Goal: Obtain resource: Download file/media

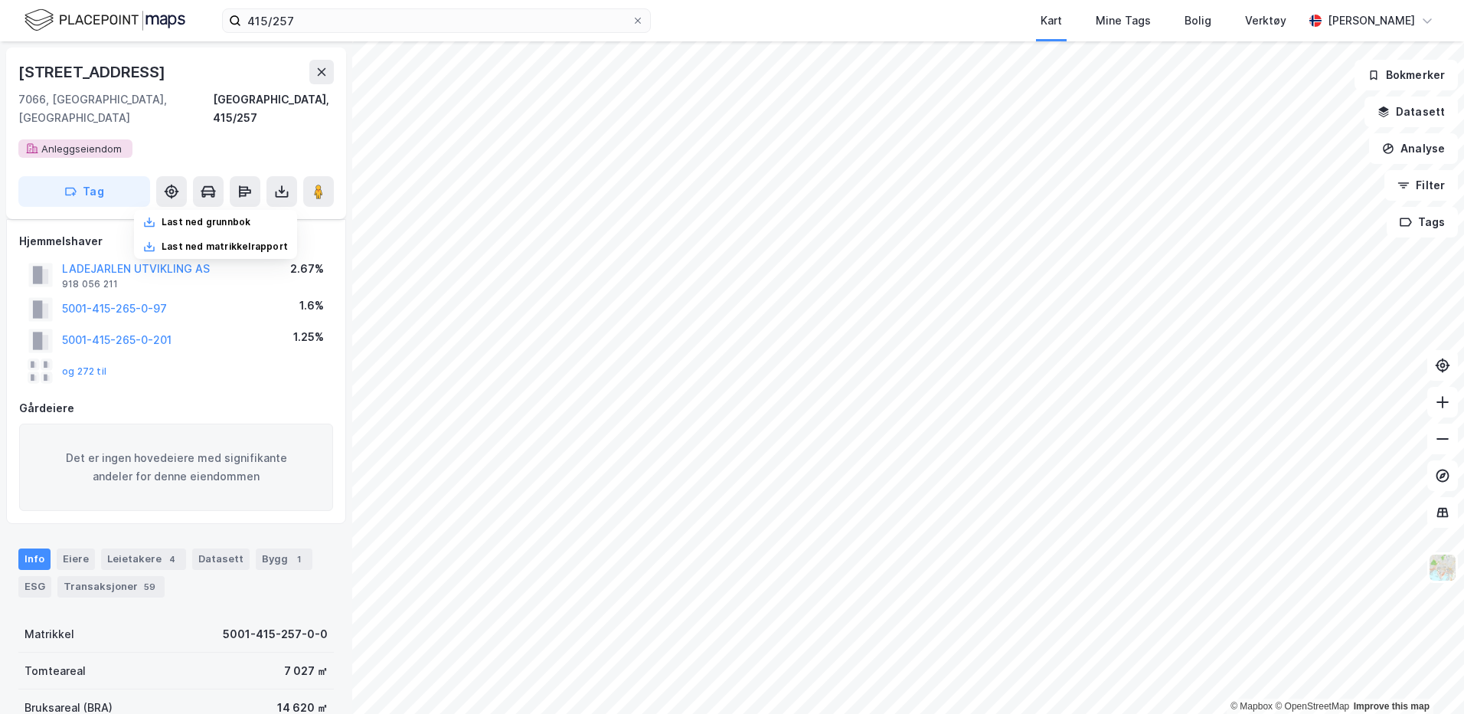
scroll to position [230, 0]
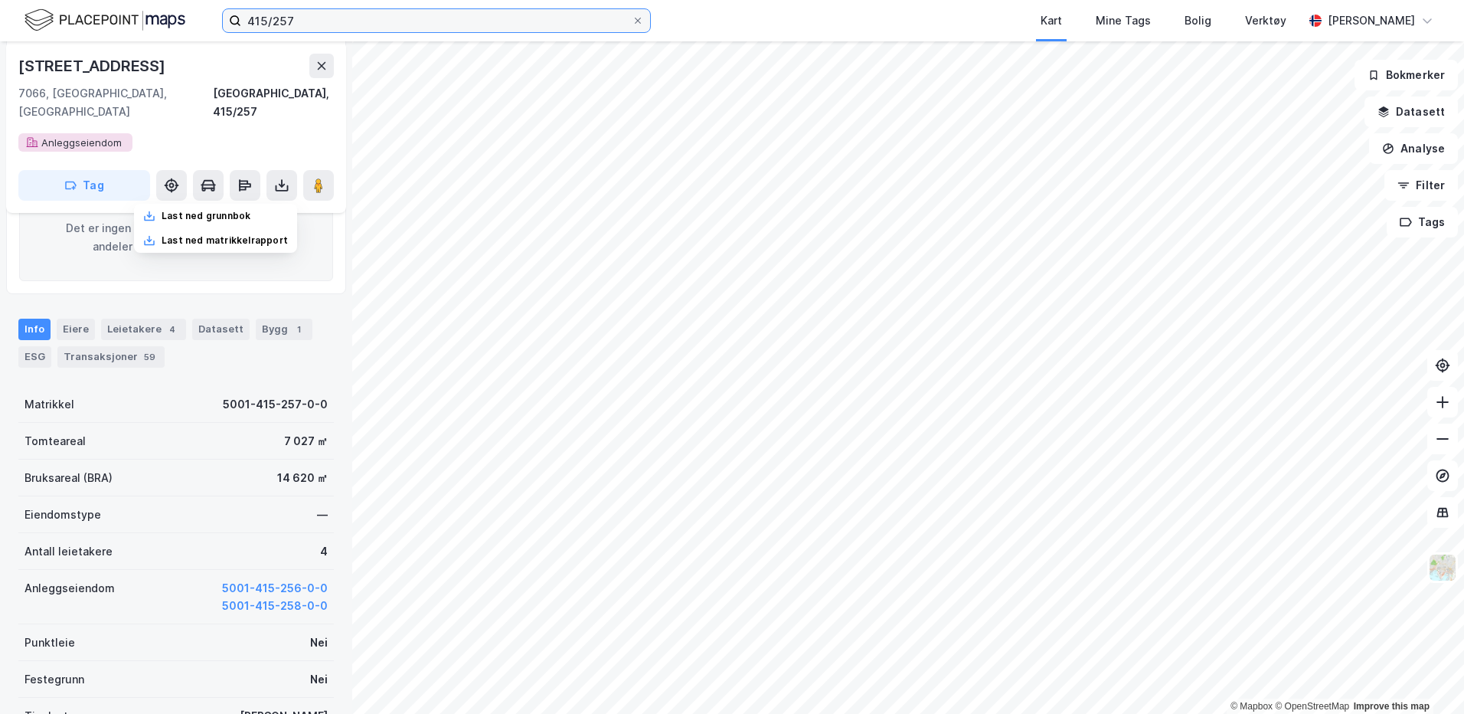
click at [316, 24] on input "415/257" at bounding box center [436, 20] width 391 height 23
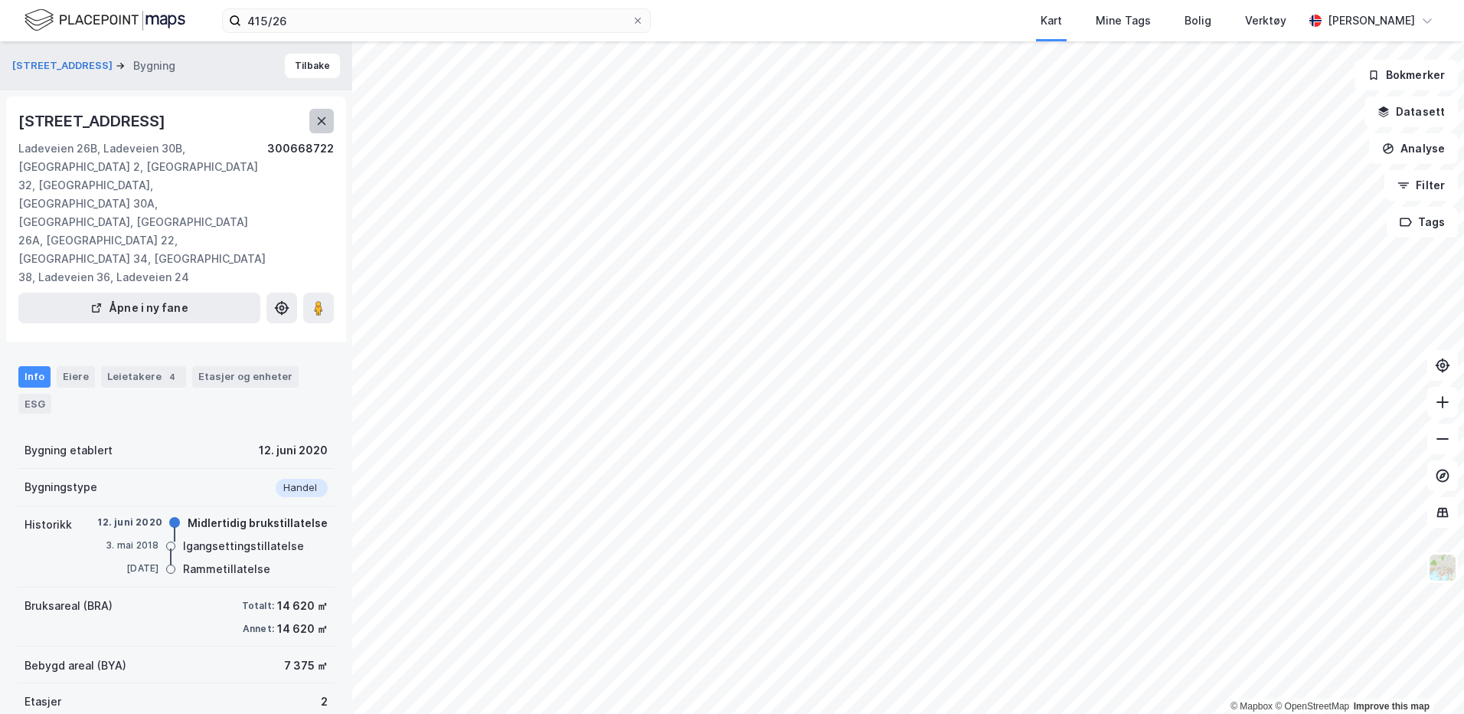
click at [316, 125] on icon at bounding box center [322, 121] width 12 height 12
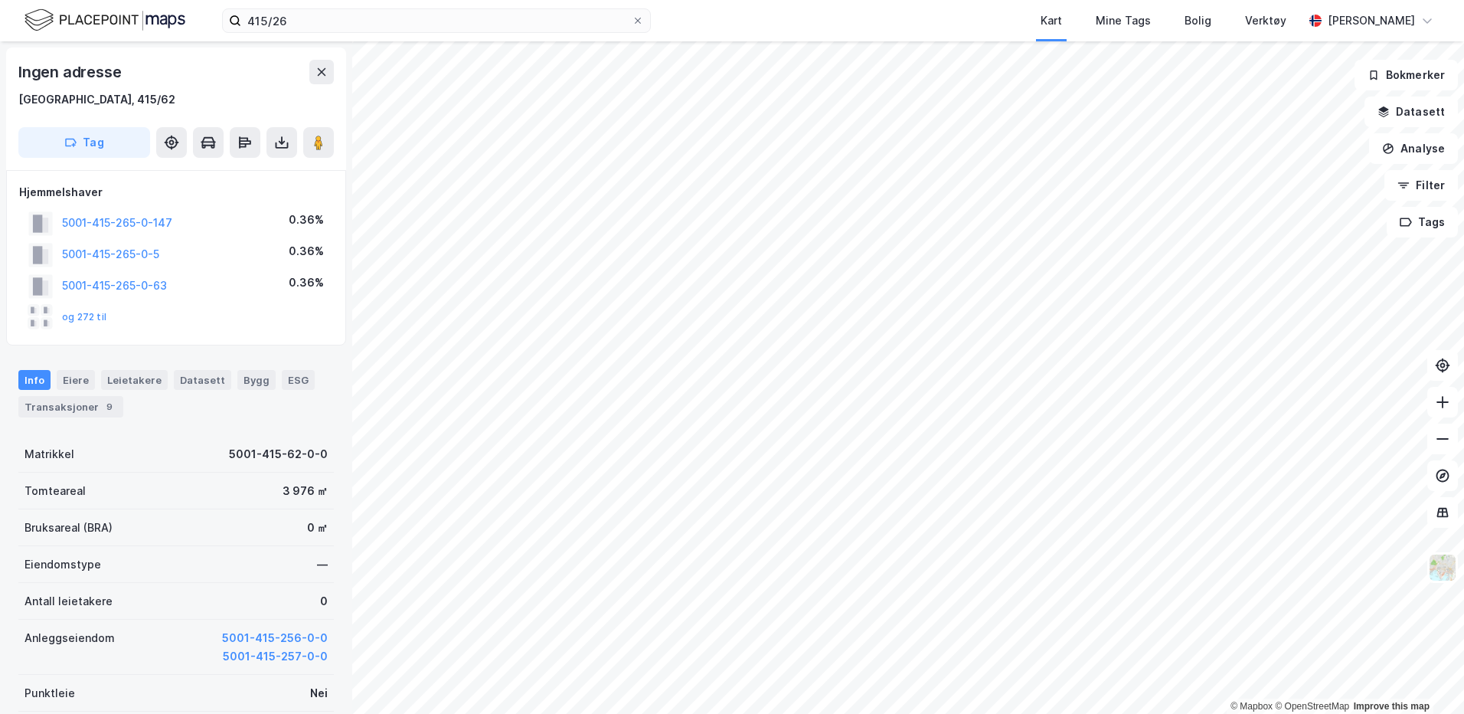
scroll to position [1, 0]
click at [257, 639] on button "5001-415-256-0-0" at bounding box center [275, 637] width 106 height 18
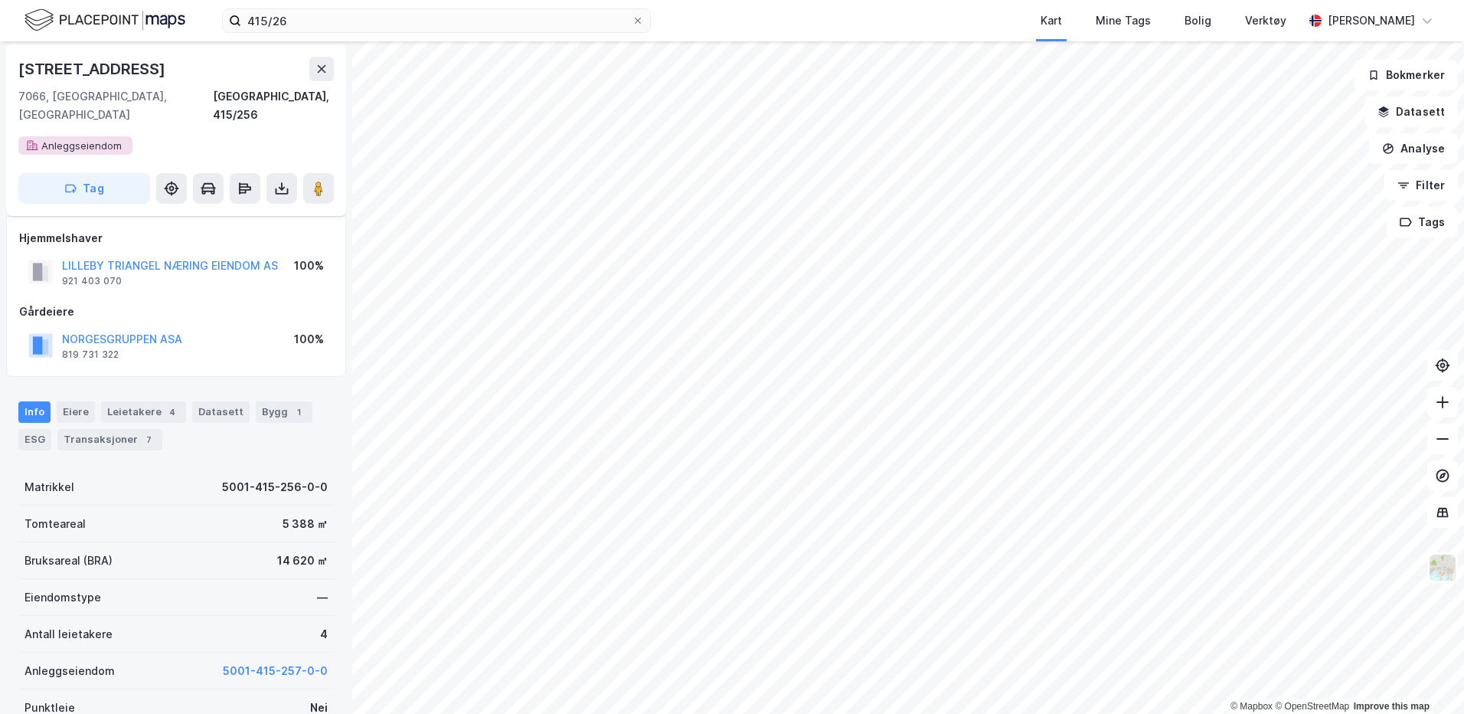
scroll to position [77, 0]
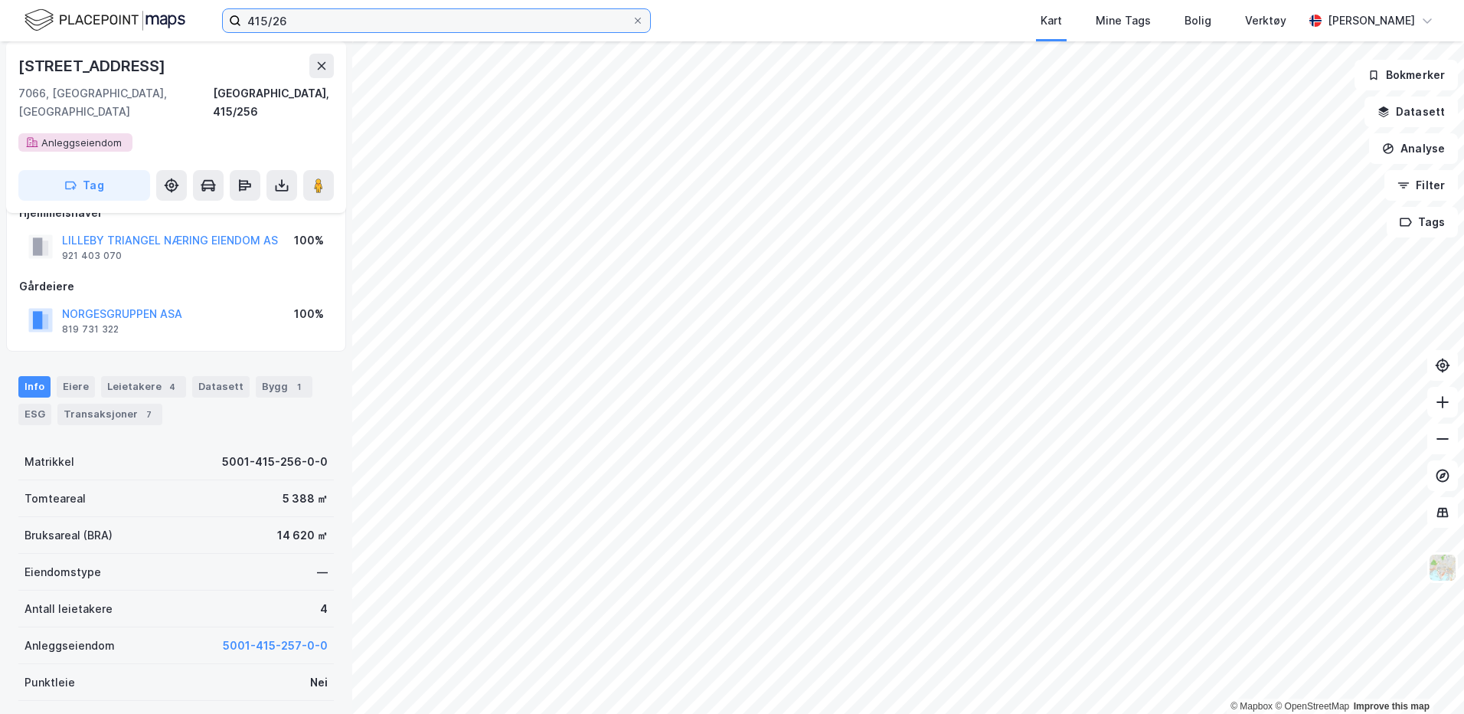
click at [348, 18] on input "415/26" at bounding box center [436, 20] width 391 height 23
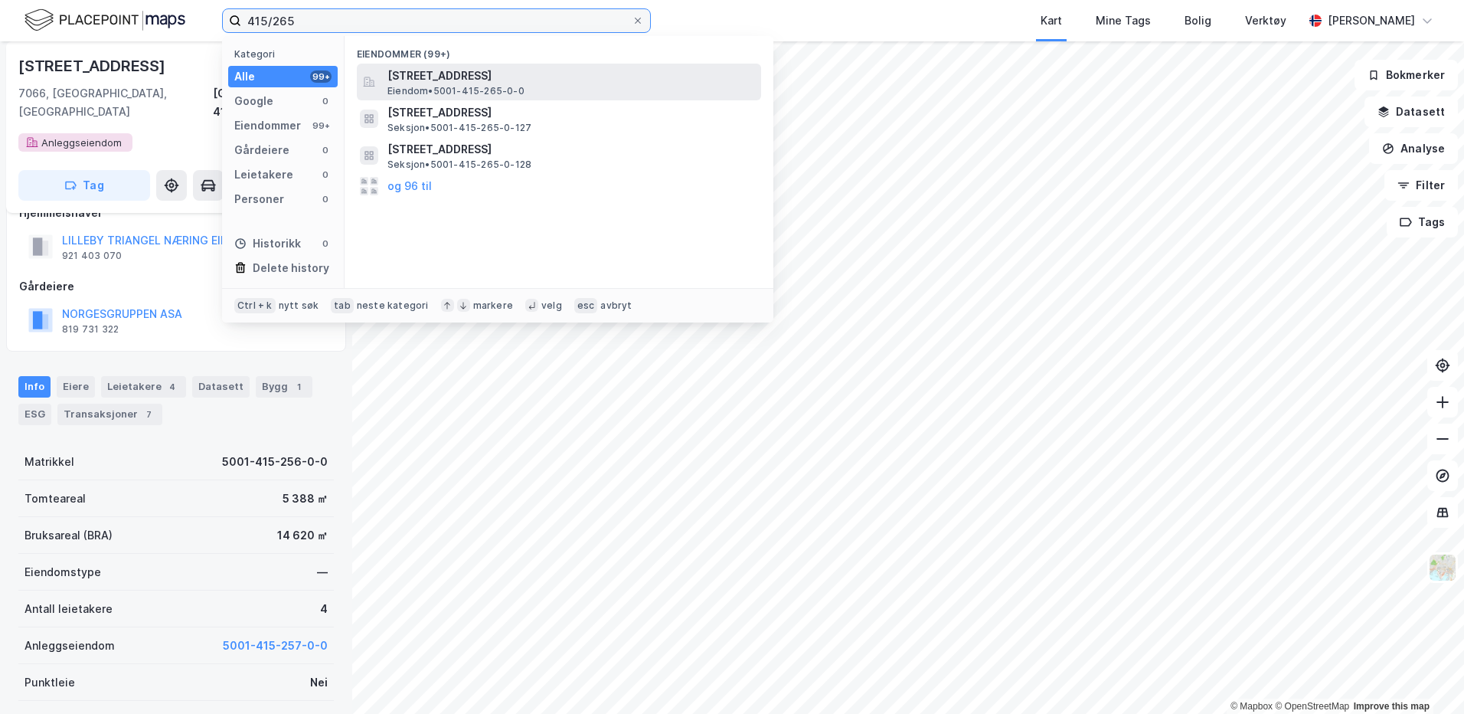
type input "415/265"
click at [409, 83] on span "[STREET_ADDRESS]" at bounding box center [571, 76] width 368 height 18
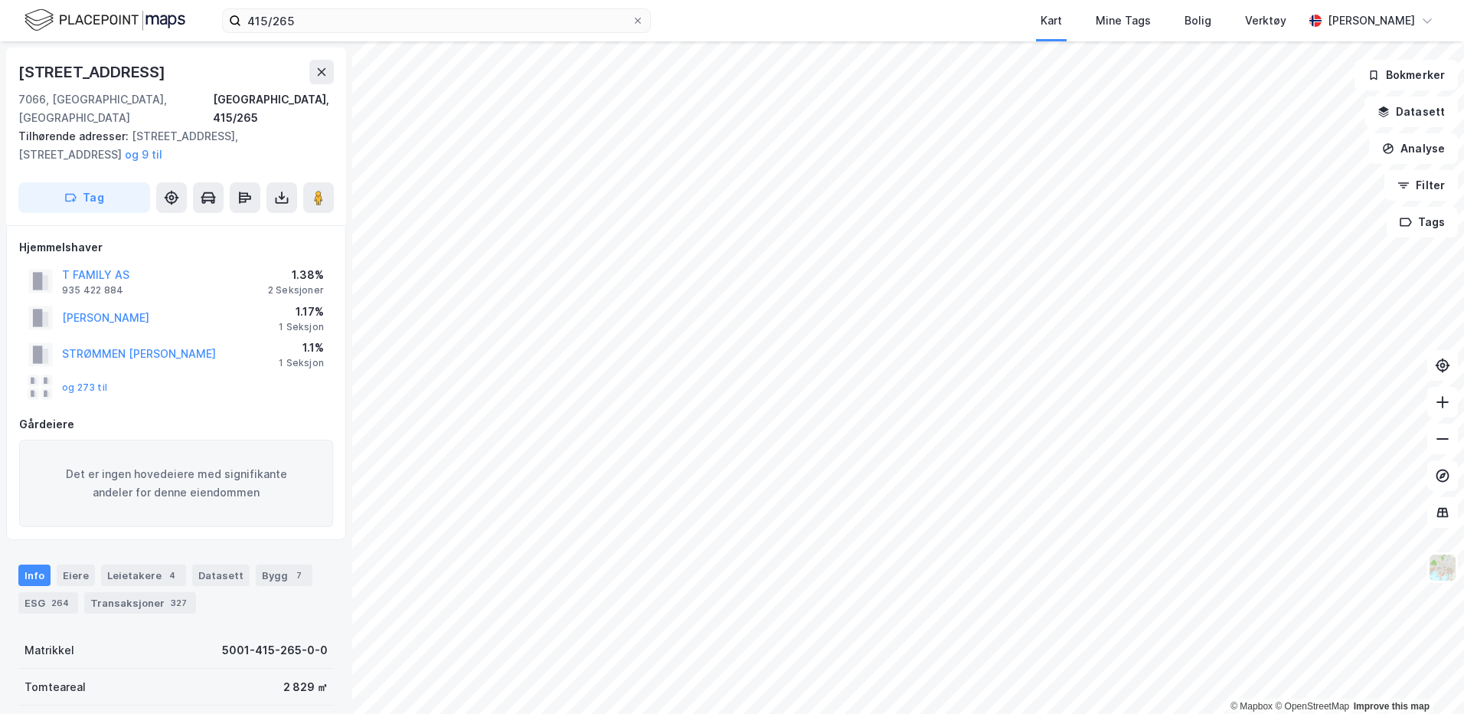
scroll to position [77, 0]
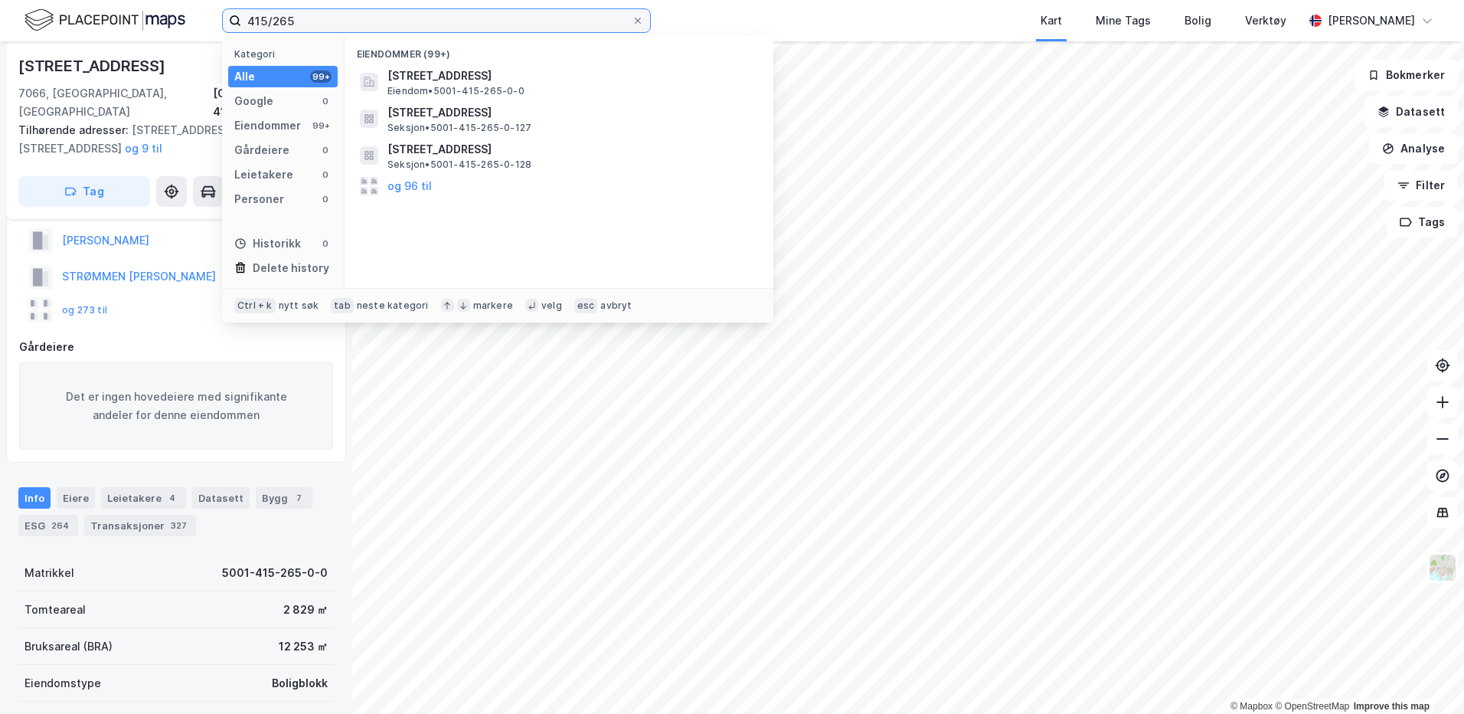
drag, startPoint x: 303, startPoint y: 20, endPoint x: 222, endPoint y: 23, distance: 81.2
click at [222, 23] on label "415/265" at bounding box center [436, 20] width 429 height 25
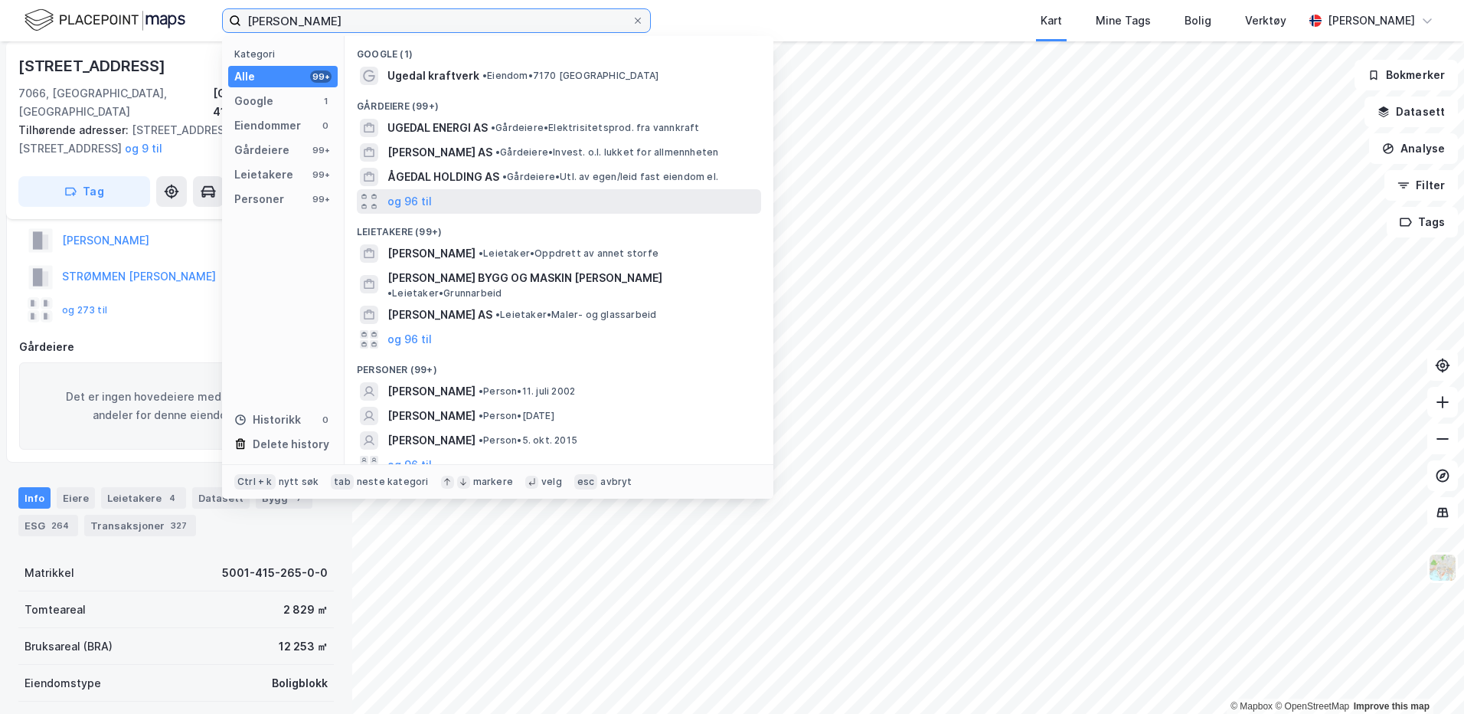
scroll to position [1, 0]
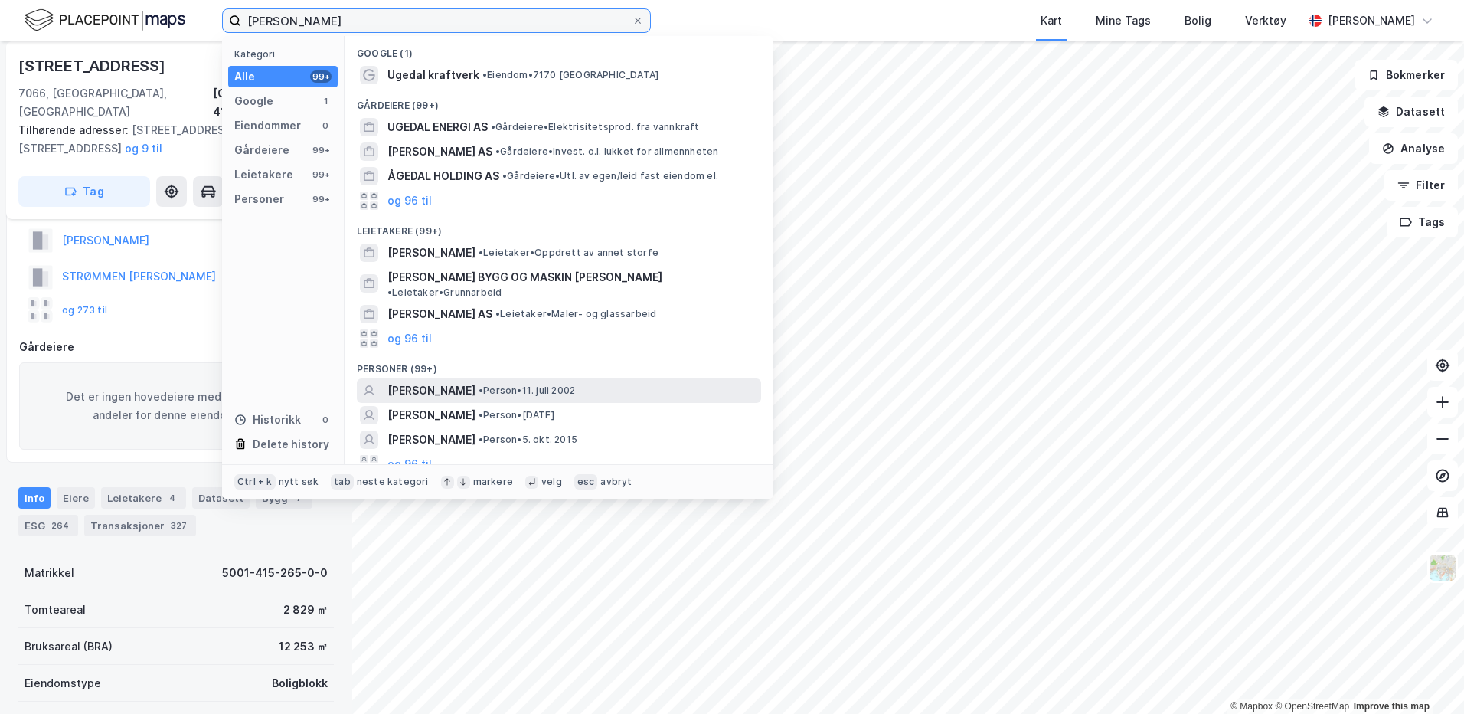
type input "[PERSON_NAME]"
click at [450, 381] on span "[PERSON_NAME]" at bounding box center [431, 390] width 88 height 18
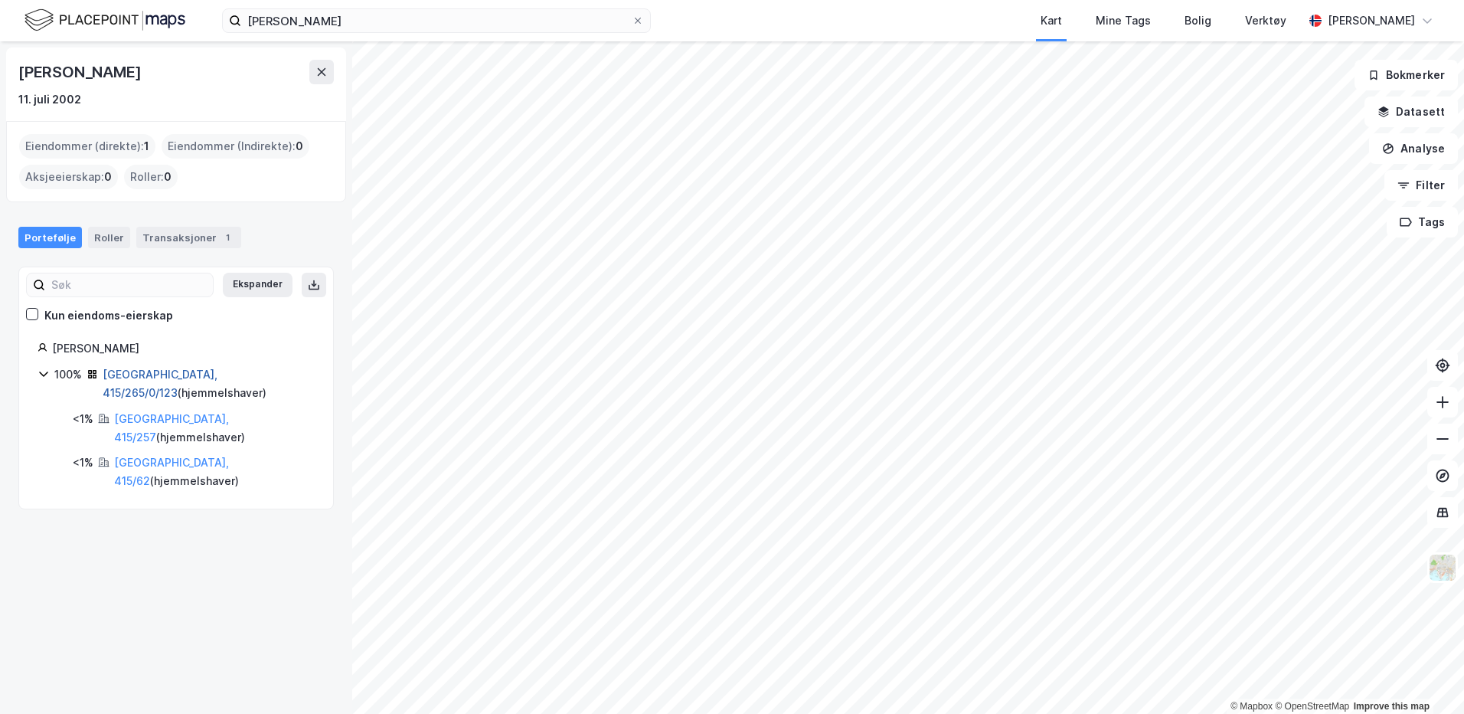
click at [217, 376] on link "[GEOGRAPHIC_DATA], 415/265/0/123" at bounding box center [160, 383] width 115 height 31
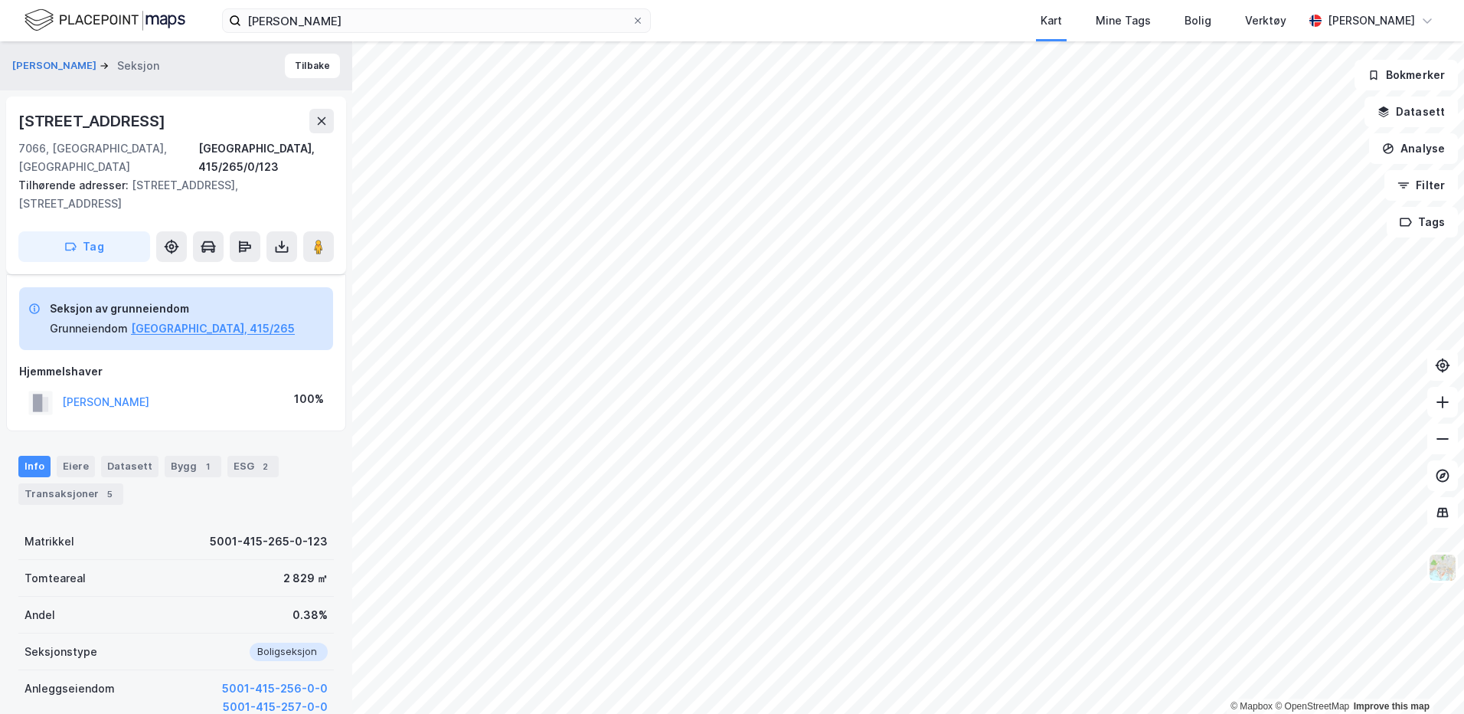
scroll to position [77, 0]
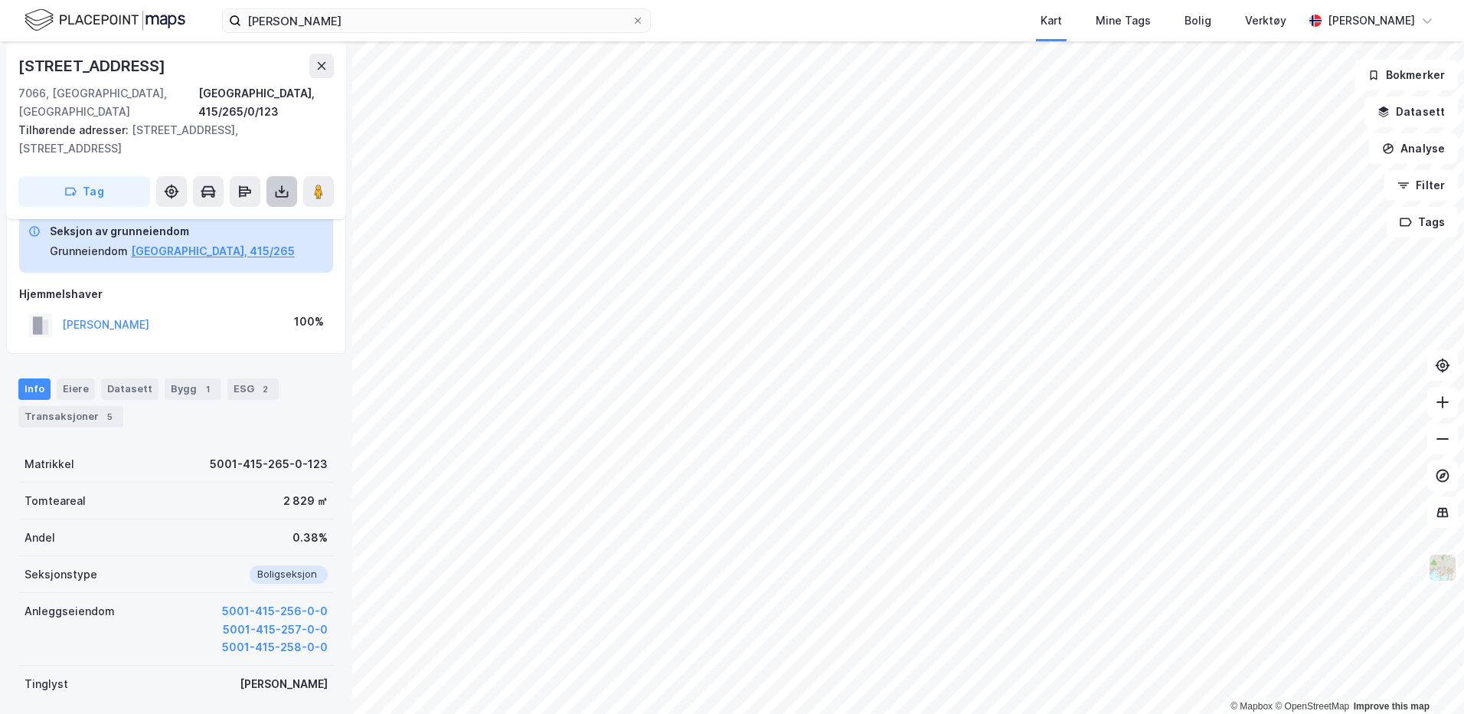
click at [273, 176] on button at bounding box center [281, 191] width 31 height 31
click at [219, 216] on div "Last ned grunnbok" at bounding box center [206, 222] width 89 height 12
